Goal: Transaction & Acquisition: Purchase product/service

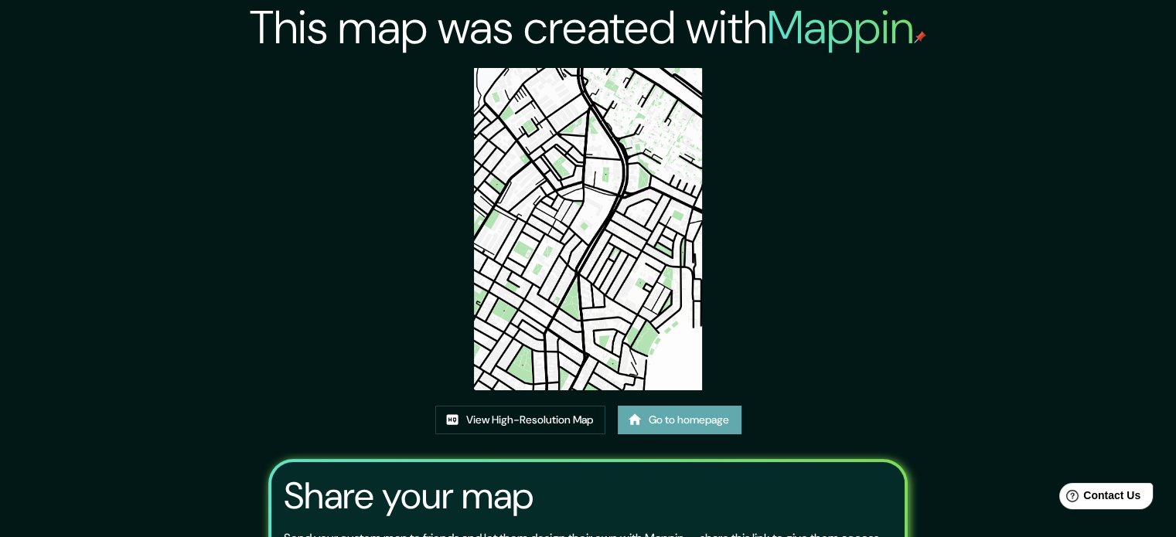
click at [716, 424] on link "Go to homepage" at bounding box center [680, 420] width 124 height 29
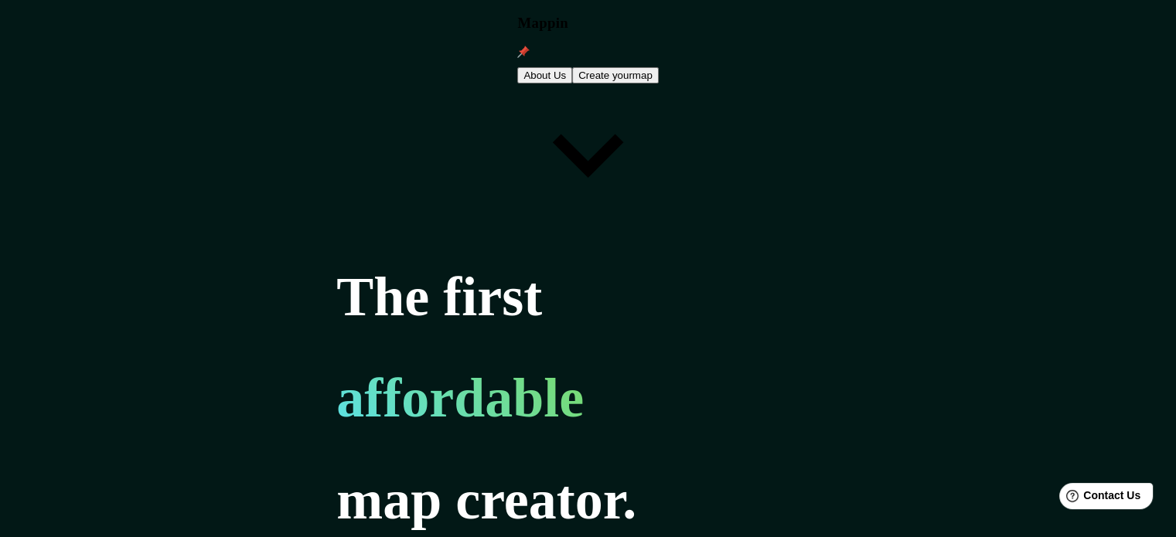
type input "SAN FRANSISCO"
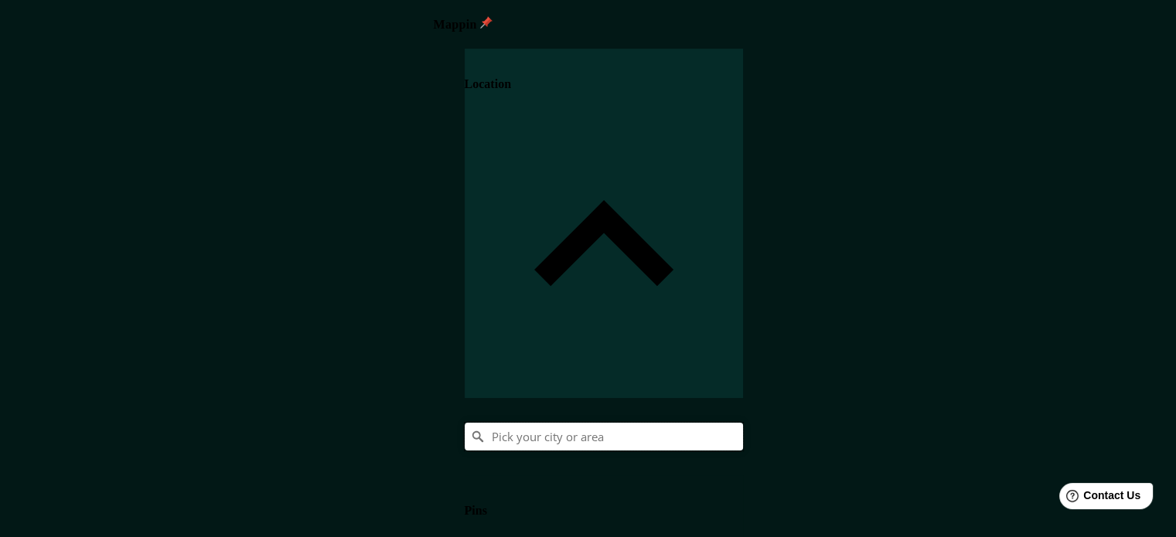
click at [743, 423] on input "Pick your city or area" at bounding box center [604, 437] width 278 height 28
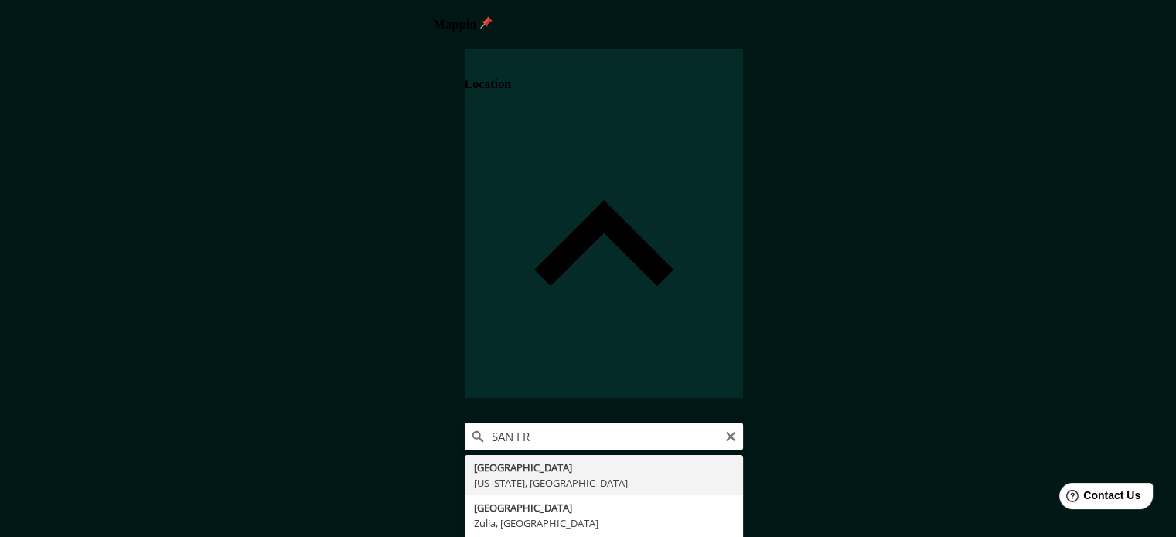
type input "San Francisco, California, Estados Unidos"
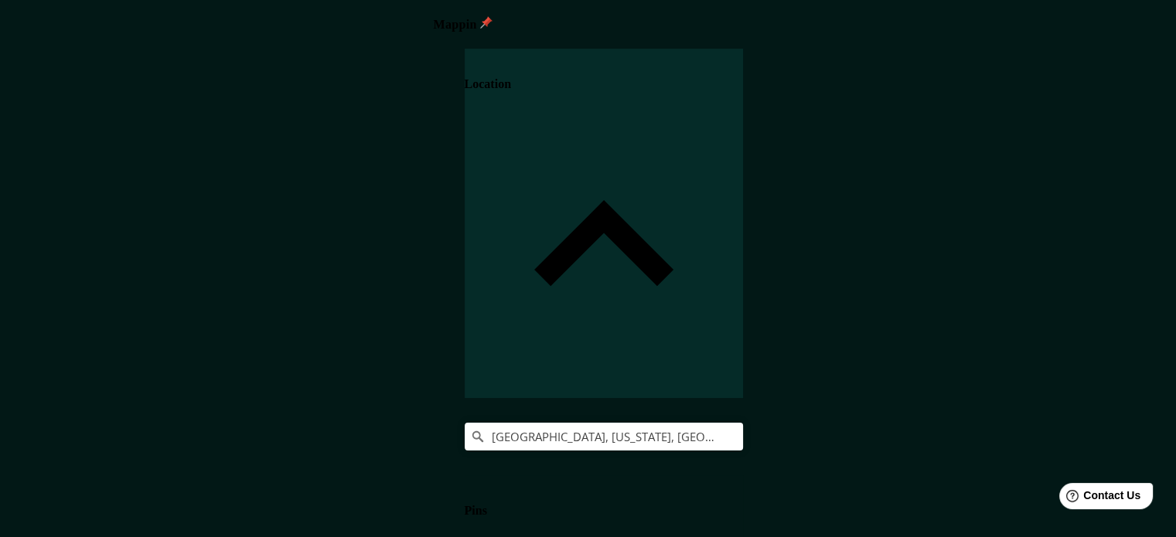
click at [487, 504] on h4 "Pins" at bounding box center [476, 511] width 22 height 14
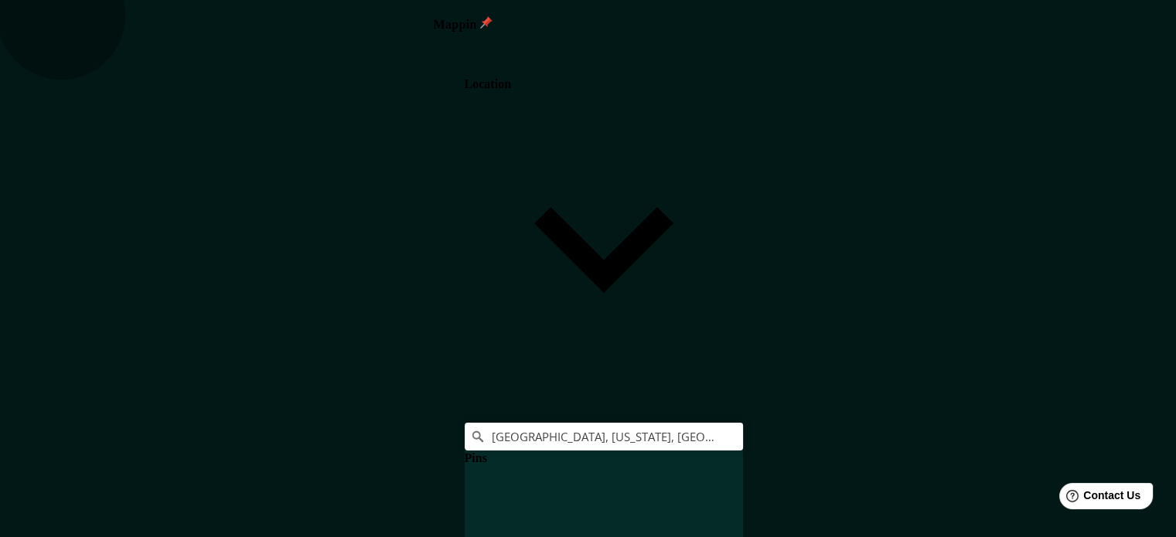
click at [487, 451] on h4 "Pins" at bounding box center [476, 458] width 22 height 14
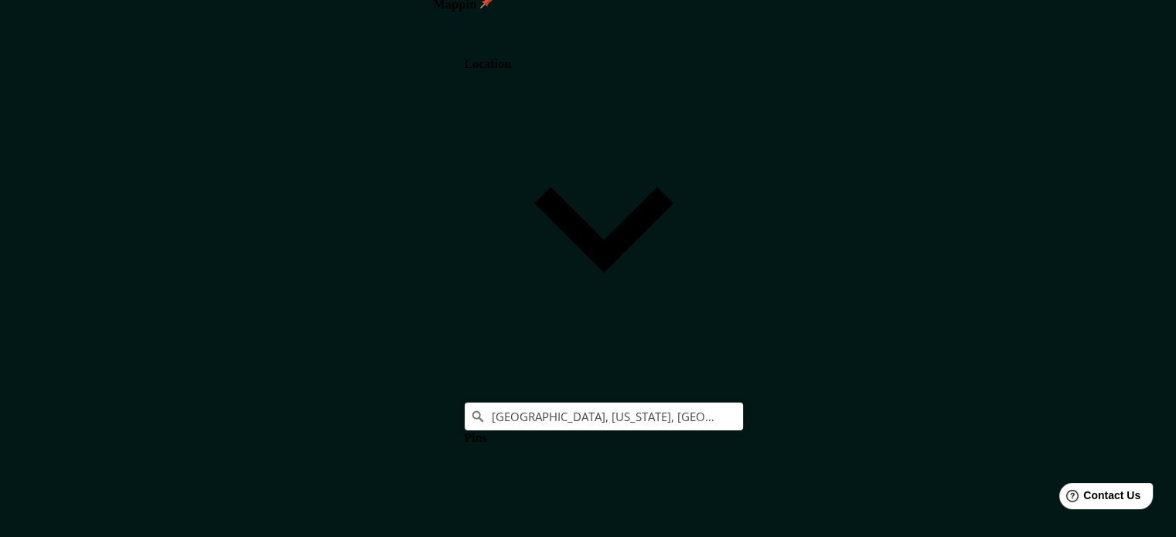
scroll to position [138, 0]
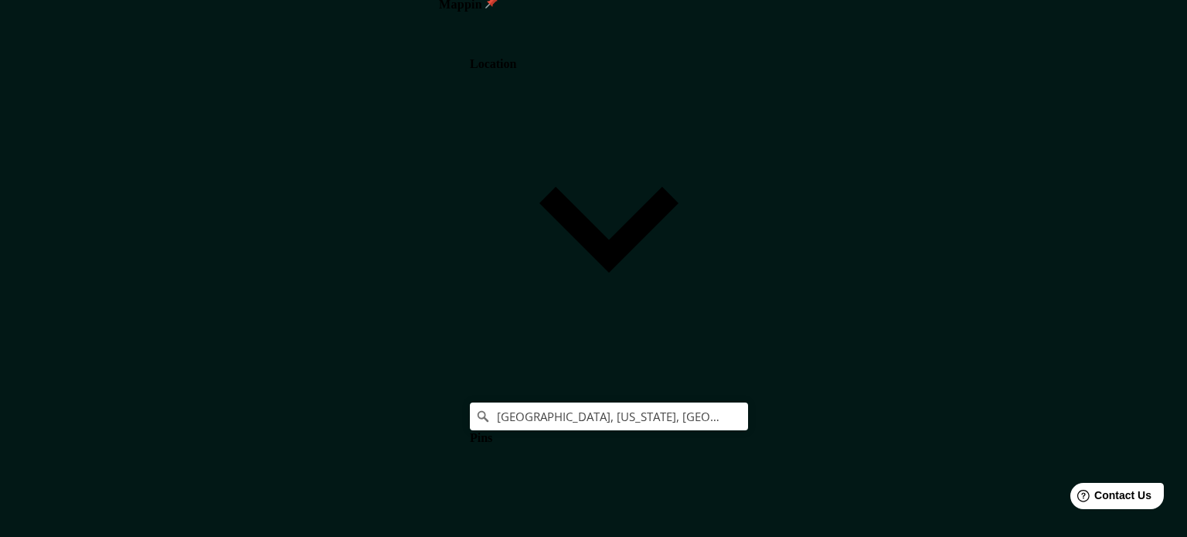
click at [928, 463] on body "Mappin Location San Francisco, California, Estados Unidos Pins Style White Blac…" at bounding box center [593, 248] width 1187 height 537
type input "a4"
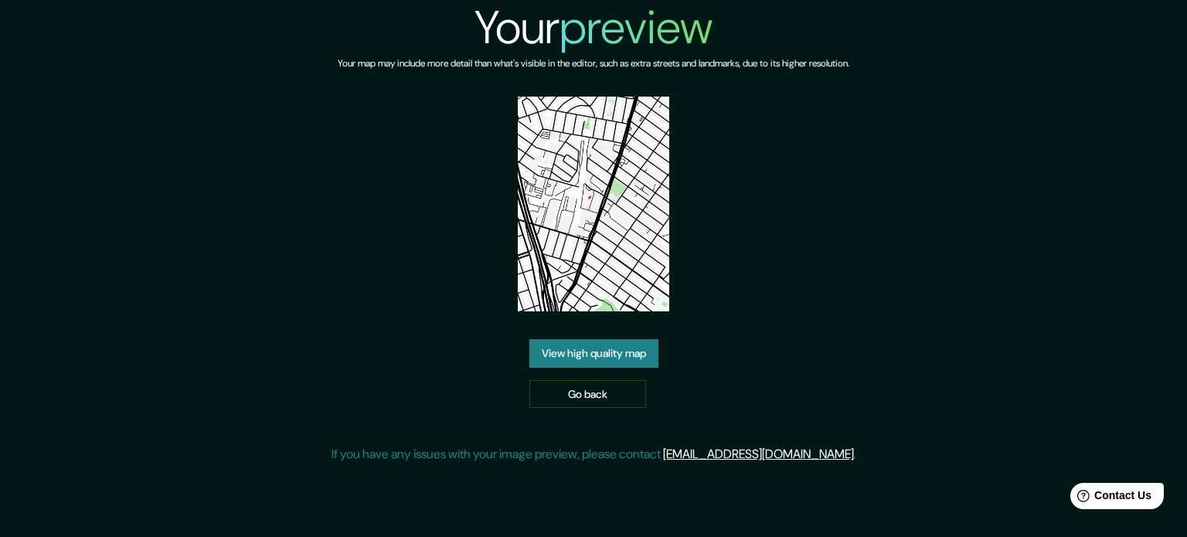
click at [609, 350] on link "View high quality map" at bounding box center [594, 353] width 129 height 29
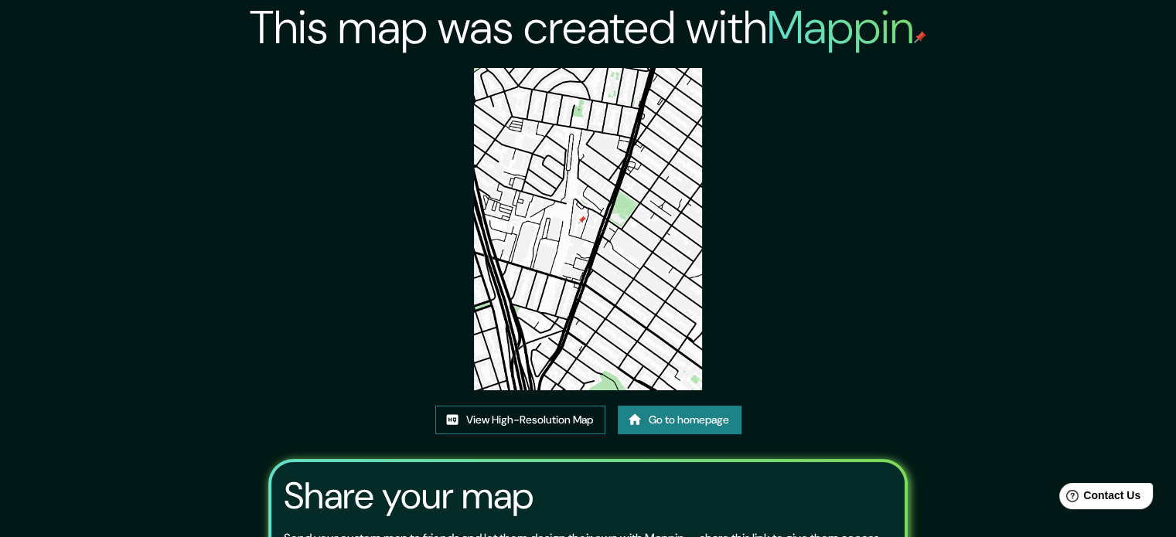
click at [539, 427] on link "View High-Resolution Map" at bounding box center [520, 420] width 170 height 29
